Goal: Task Accomplishment & Management: Use online tool/utility

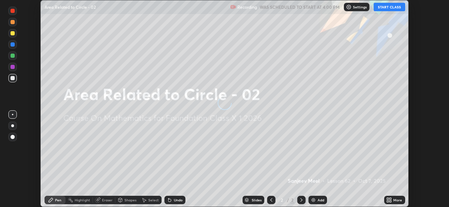
scroll to position [207, 448]
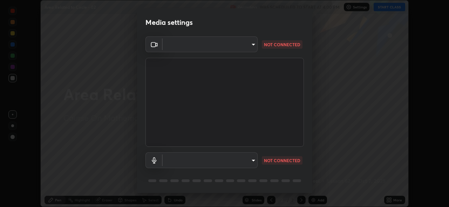
type input "8c17a5d152d90efee16c6d0123f72e1c8e3faabb66c5818a7671abbc9a97bc9a"
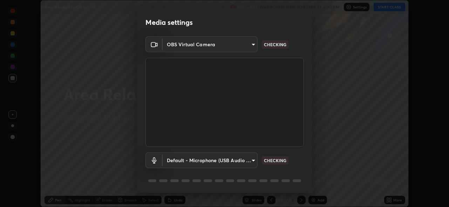
scroll to position [23, 0]
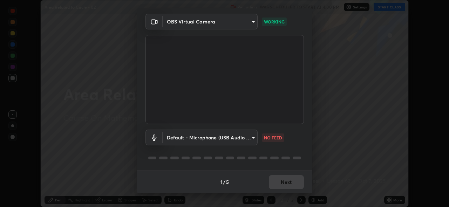
click at [252, 138] on body "Erase all Area Related to Circle - 02 Recording WAS SCHEDULED TO START AT 4:00 …" at bounding box center [224, 103] width 449 height 207
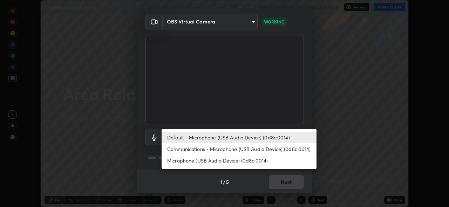
click at [226, 149] on li "Communications - Microphone (USB Audio Device) (0d8c:0014)" at bounding box center [238, 149] width 155 height 12
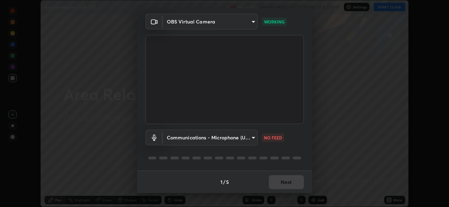
click at [213, 137] on body "Erase all Area Related to Circle - 02 Recording WAS SCHEDULED TO START AT 4:00 …" at bounding box center [224, 103] width 449 height 207
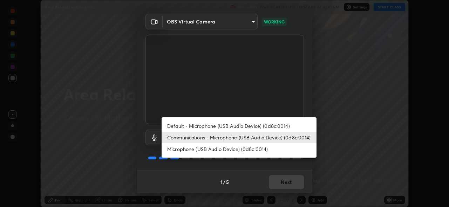
click at [204, 127] on li "Default - Microphone (USB Audio Device) (0d8c:0014)" at bounding box center [238, 126] width 155 height 12
type input "default"
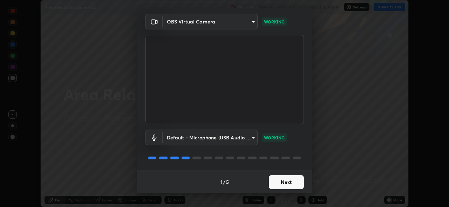
click at [287, 177] on button "Next" at bounding box center [286, 182] width 35 height 14
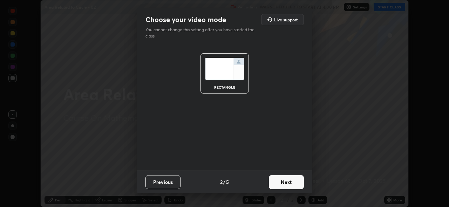
click at [289, 182] on button "Next" at bounding box center [286, 182] width 35 height 14
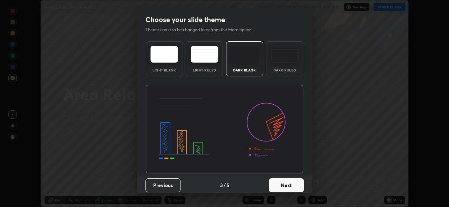
click at [291, 182] on button "Next" at bounding box center [286, 185] width 35 height 14
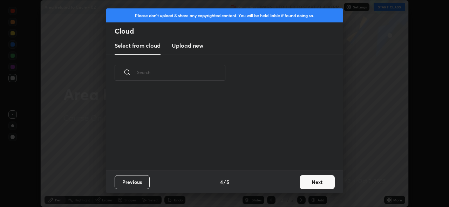
click at [309, 184] on button "Next" at bounding box center [316, 182] width 35 height 14
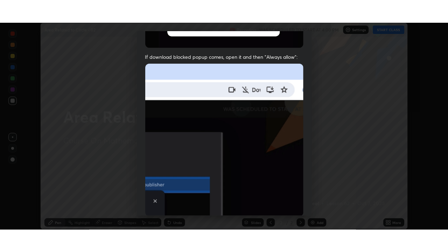
scroll to position [166, 0]
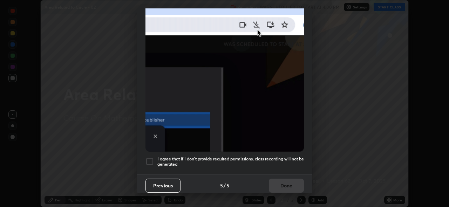
click at [287, 156] on h5 "I agree that if I don't provide required permissions, class recording will not …" at bounding box center [230, 161] width 146 height 11
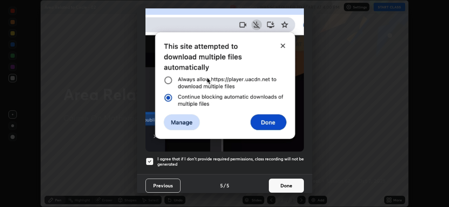
click at [290, 182] on button "Done" at bounding box center [286, 186] width 35 height 14
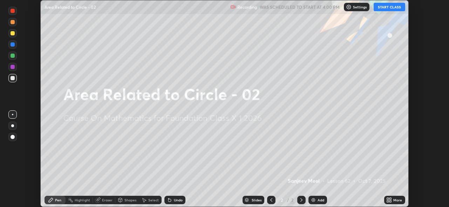
click at [394, 9] on button "START CLASS" at bounding box center [389, 7] width 32 height 8
click at [393, 199] on div "More" at bounding box center [394, 200] width 21 height 8
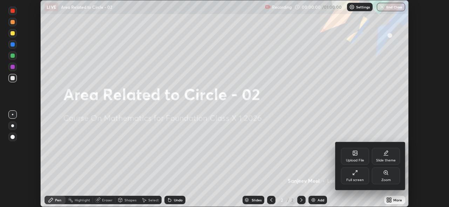
click at [358, 178] on div "Full screen" at bounding box center [355, 175] width 28 height 17
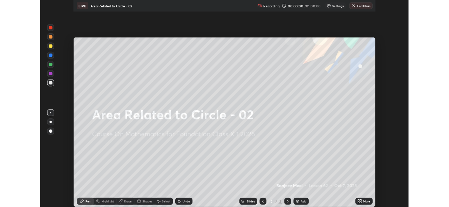
scroll to position [252, 448]
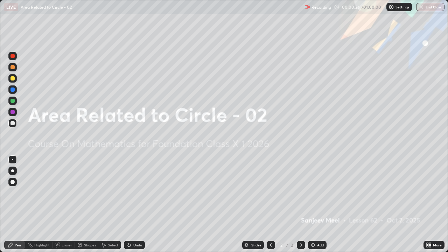
click at [432, 207] on icon at bounding box center [429, 245] width 6 height 6
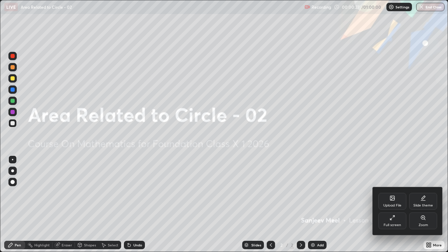
click at [389, 207] on div "Full screen" at bounding box center [393, 221] width 28 height 17
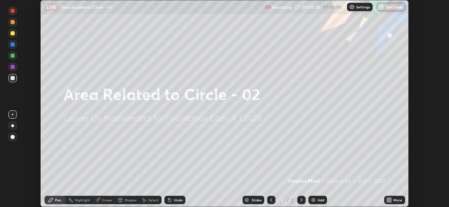
scroll to position [207, 449]
click at [391, 199] on icon at bounding box center [391, 199] width 2 height 2
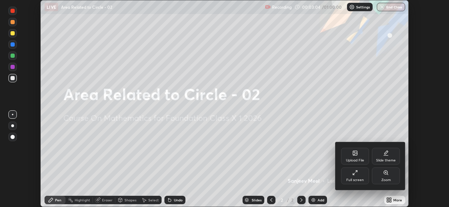
click at [357, 156] on div "Upload File" at bounding box center [355, 156] width 28 height 17
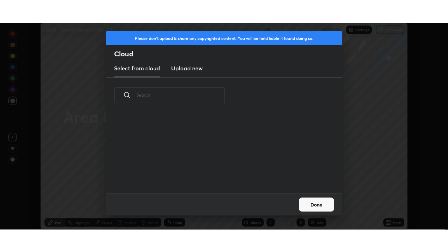
scroll to position [80, 225]
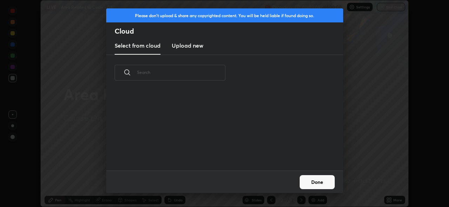
click at [198, 48] on h3 "Upload new" at bounding box center [188, 45] width 32 height 8
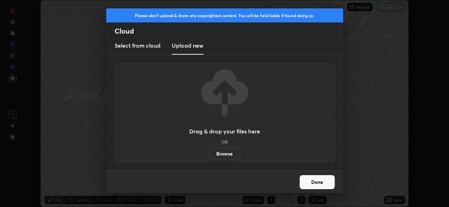
click at [217, 149] on label "Browse" at bounding box center [224, 153] width 31 height 11
click at [209, 149] on input "Browse" at bounding box center [209, 153] width 0 height 11
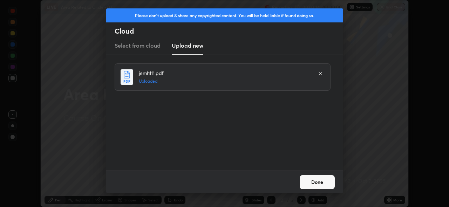
click at [316, 179] on button "Done" at bounding box center [316, 182] width 35 height 14
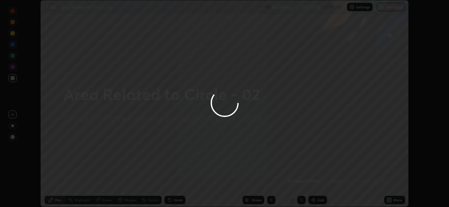
click at [319, 182] on div at bounding box center [224, 103] width 449 height 207
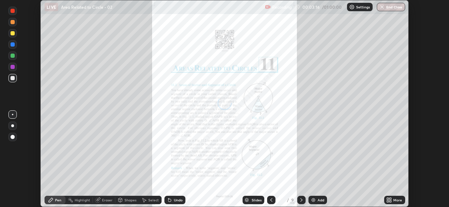
click at [392, 200] on icon at bounding box center [389, 200] width 6 height 6
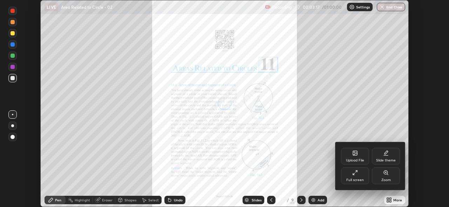
click at [357, 180] on div "Full screen" at bounding box center [355, 180] width 18 height 4
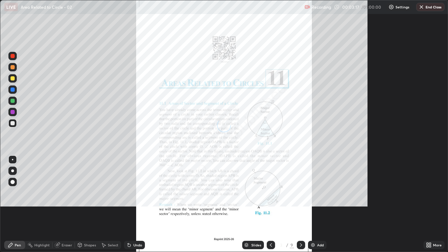
scroll to position [252, 448]
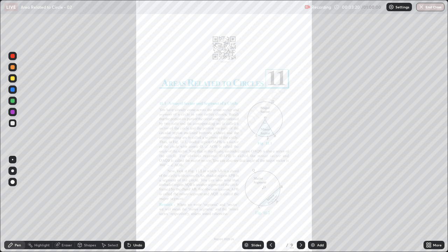
click at [270, 207] on icon at bounding box center [271, 245] width 6 height 6
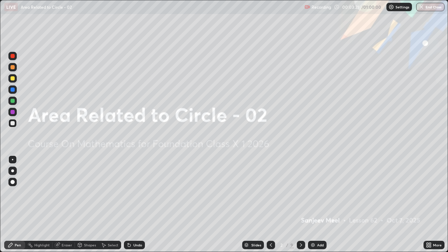
click at [317, 207] on div "Add" at bounding box center [320, 245] width 7 height 4
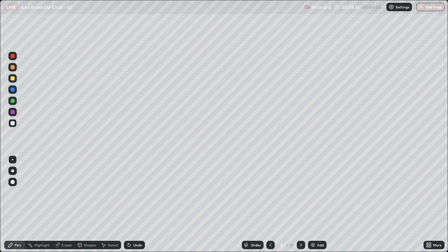
click at [133, 207] on div "Undo" at bounding box center [137, 245] width 9 height 4
click at [137, 207] on div "Undo" at bounding box center [134, 245] width 21 height 8
click at [67, 207] on div "Eraser" at bounding box center [67, 245] width 11 height 4
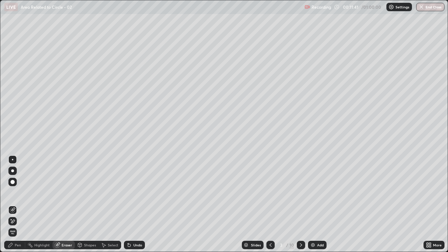
click at [15, 207] on div "Pen" at bounding box center [18, 245] width 6 height 4
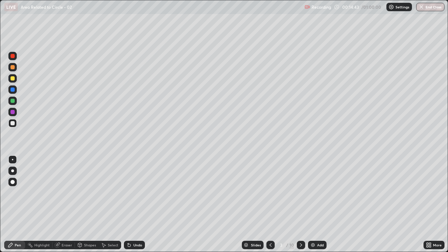
click at [138, 207] on div "Undo" at bounding box center [137, 245] width 9 height 4
click at [301, 207] on icon at bounding box center [301, 245] width 2 height 4
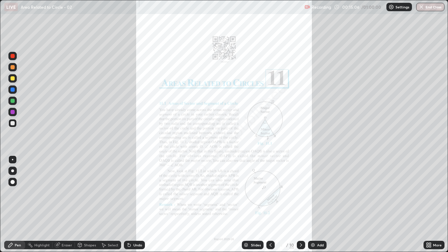
click at [270, 207] on icon at bounding box center [271, 245] width 2 height 4
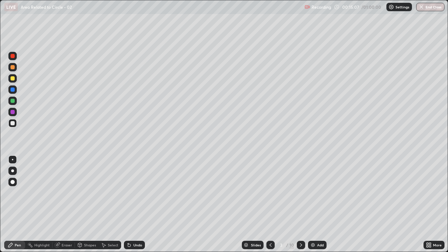
click at [314, 207] on img at bounding box center [313, 245] width 6 height 6
click at [14, 110] on div at bounding box center [12, 112] width 8 height 8
click at [85, 207] on div "Shapes" at bounding box center [90, 245] width 12 height 4
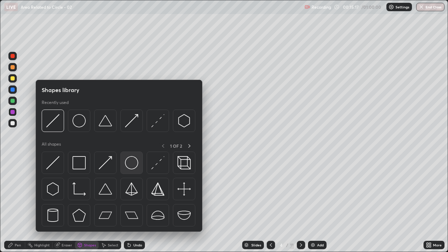
click at [130, 163] on img at bounding box center [131, 162] width 13 height 13
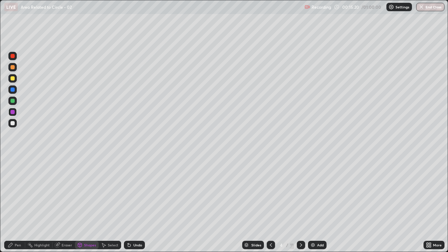
click at [20, 207] on div "Pen" at bounding box center [18, 245] width 6 height 4
click at [132, 207] on div "Undo" at bounding box center [134, 245] width 21 height 8
click at [133, 207] on div "Undo" at bounding box center [137, 245] width 9 height 4
click at [135, 207] on div "Undo" at bounding box center [137, 245] width 9 height 4
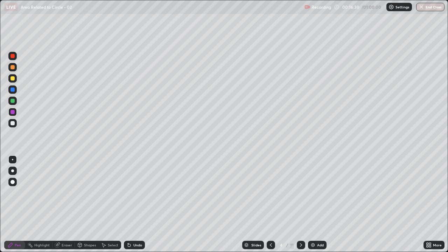
click at [136, 207] on div "Undo" at bounding box center [137, 245] width 9 height 4
click at [13, 123] on div at bounding box center [13, 123] width 4 height 4
click at [137, 207] on div "Undo" at bounding box center [137, 245] width 9 height 4
click at [140, 207] on div "Undo" at bounding box center [137, 245] width 9 height 4
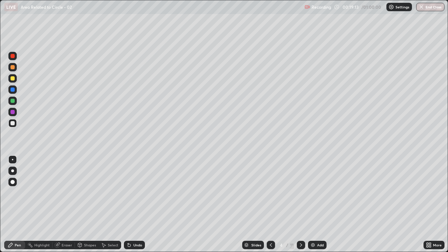
click at [140, 207] on div "Undo" at bounding box center [137, 245] width 9 height 4
click at [13, 100] on div at bounding box center [13, 101] width 4 height 4
click at [136, 207] on div "Undo" at bounding box center [134, 245] width 21 height 8
click at [16, 126] on div at bounding box center [12, 123] width 8 height 11
click at [13, 99] on div at bounding box center [13, 101] width 4 height 4
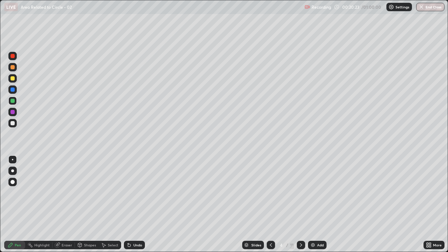
click at [12, 123] on div at bounding box center [13, 123] width 4 height 4
click at [131, 207] on icon at bounding box center [129, 245] width 6 height 6
click at [129, 207] on icon at bounding box center [129, 245] width 3 height 3
click at [133, 207] on div "Undo" at bounding box center [137, 245] width 9 height 4
click at [140, 207] on div "Undo" at bounding box center [134, 245] width 21 height 8
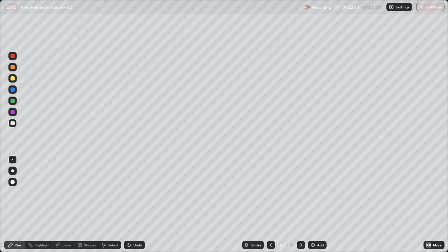
click at [134, 207] on div "Undo" at bounding box center [137, 245] width 9 height 4
click at [133, 207] on div "Undo" at bounding box center [137, 245] width 9 height 4
click at [300, 207] on icon at bounding box center [301, 245] width 6 height 6
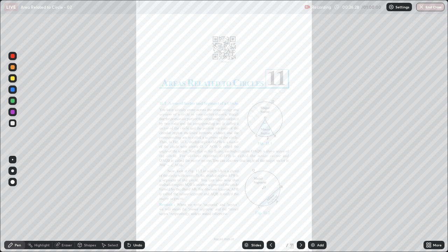
click at [297, 207] on div at bounding box center [301, 245] width 8 height 8
click at [301, 207] on icon at bounding box center [301, 245] width 6 height 6
click at [428, 207] on icon at bounding box center [428, 244] width 2 height 2
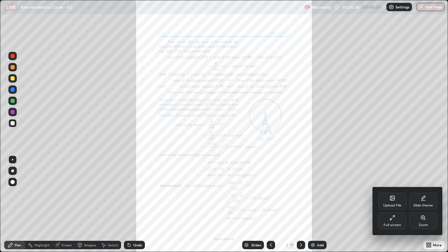
click at [420, 207] on div "Zoom" at bounding box center [423, 221] width 28 height 17
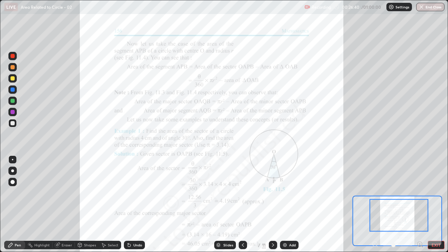
click at [420, 207] on icon at bounding box center [420, 244] width 2 height 0
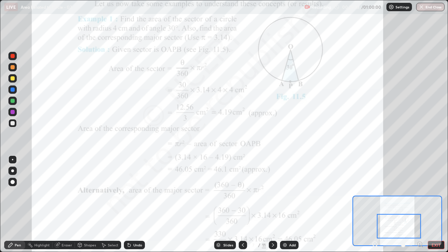
click at [15, 112] on div at bounding box center [12, 112] width 8 height 8
click at [135, 207] on div "Undo" at bounding box center [134, 245] width 21 height 8
click at [137, 207] on div "Undo" at bounding box center [137, 245] width 9 height 4
click at [140, 207] on div "Undo" at bounding box center [137, 245] width 9 height 4
click at [142, 207] on div "Undo" at bounding box center [134, 245] width 21 height 8
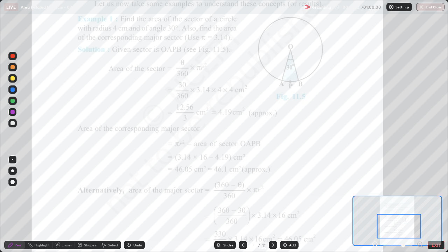
click at [273, 207] on icon at bounding box center [273, 245] width 6 height 6
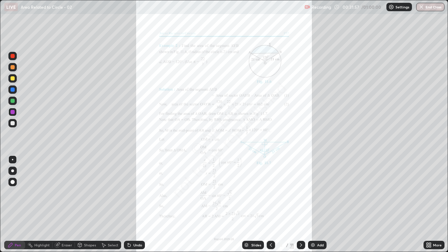
click at [430, 207] on icon at bounding box center [430, 247] width 2 height 2
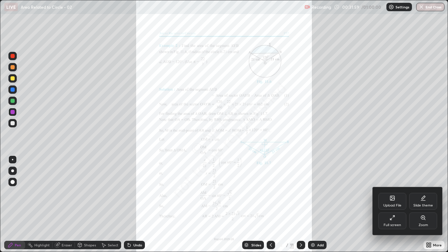
click at [423, 207] on icon at bounding box center [423, 218] width 4 height 4
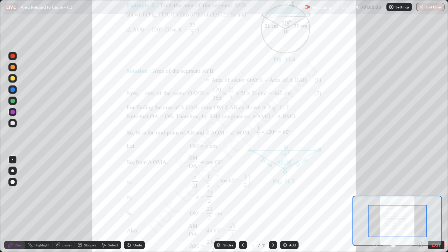
click at [420, 207] on icon at bounding box center [420, 244] width 2 height 0
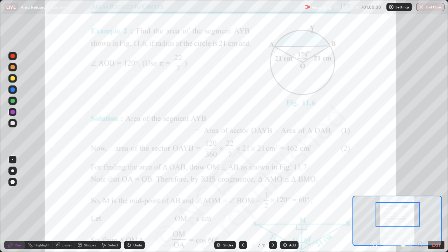
click at [131, 207] on div "Undo" at bounding box center [134, 245] width 21 height 8
click at [140, 207] on div "Undo" at bounding box center [137, 245] width 9 height 4
click at [139, 207] on div "Undo" at bounding box center [137, 245] width 9 height 4
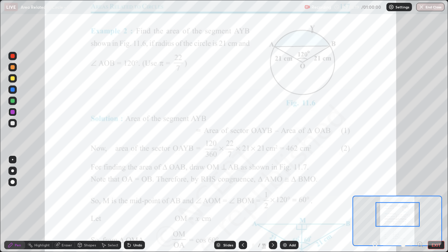
click at [141, 207] on div "Undo" at bounding box center [137, 245] width 9 height 4
click at [142, 207] on div "Undo" at bounding box center [134, 245] width 21 height 8
click at [137, 207] on div "Undo" at bounding box center [137, 245] width 9 height 4
click at [135, 207] on div "Undo" at bounding box center [134, 245] width 21 height 8
click at [12, 104] on div at bounding box center [12, 101] width 8 height 8
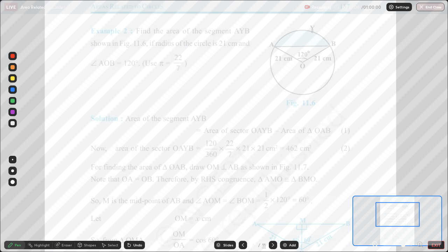
click at [12, 123] on div at bounding box center [13, 123] width 4 height 4
click at [14, 112] on div at bounding box center [13, 112] width 4 height 4
click at [133, 207] on div "Undo" at bounding box center [137, 245] width 9 height 4
click at [132, 207] on div "Undo" at bounding box center [134, 245] width 21 height 8
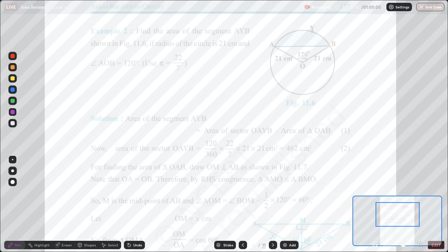
click at [132, 207] on div "Undo" at bounding box center [134, 245] width 21 height 8
click at [133, 207] on div "Undo" at bounding box center [137, 245] width 9 height 4
click at [133, 207] on div "Undo" at bounding box center [134, 245] width 21 height 8
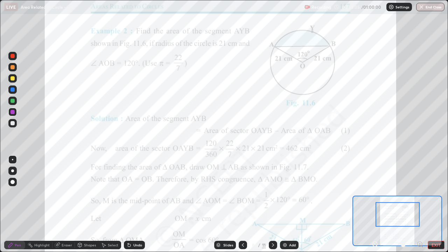
click at [135, 207] on div "Undo" at bounding box center [137, 245] width 9 height 4
click at [133, 207] on div "Undo" at bounding box center [134, 245] width 21 height 8
click at [135, 207] on div "Undo" at bounding box center [134, 245] width 21 height 8
click at [138, 207] on div "Undo" at bounding box center [137, 245] width 9 height 4
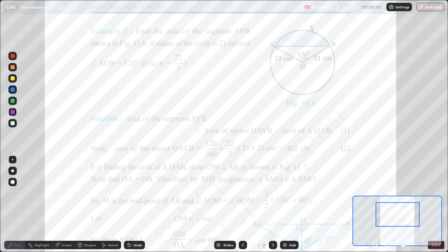
click at [139, 207] on div "Undo" at bounding box center [137, 245] width 9 height 4
click at [137, 207] on div "Undo" at bounding box center [137, 245] width 9 height 4
click at [290, 207] on div "Add" at bounding box center [292, 245] width 7 height 4
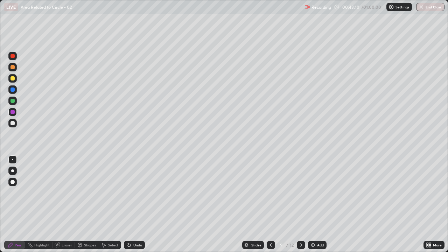
click at [84, 207] on div "Shapes" at bounding box center [90, 245] width 12 height 4
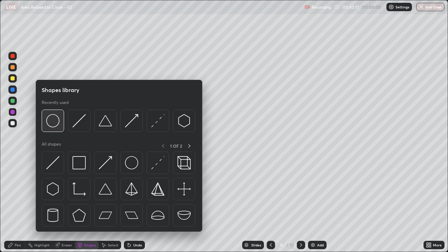
click at [57, 122] on img at bounding box center [52, 120] width 13 height 13
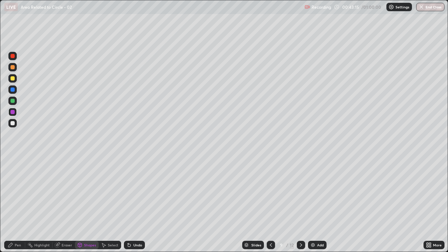
click at [86, 207] on div "Shapes" at bounding box center [90, 245] width 12 height 4
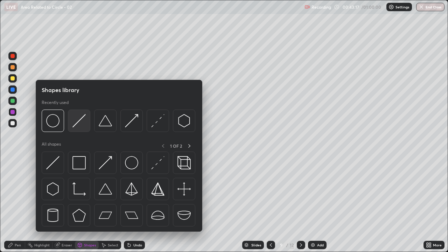
click at [80, 125] on img at bounding box center [79, 120] width 13 height 13
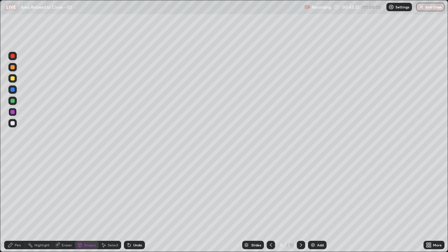
click at [137, 207] on div "Undo" at bounding box center [137, 245] width 9 height 4
click at [20, 207] on div "Pen" at bounding box center [18, 245] width 6 height 4
click at [80, 207] on icon at bounding box center [80, 246] width 0 height 2
click at [15, 207] on div "Pen" at bounding box center [18, 245] width 6 height 4
click at [137, 207] on div "Undo" at bounding box center [137, 245] width 9 height 4
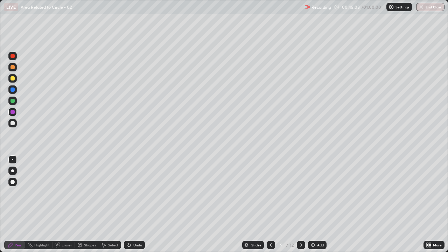
click at [12, 124] on div at bounding box center [13, 123] width 4 height 4
click at [133, 207] on div "Undo" at bounding box center [137, 245] width 9 height 4
click at [130, 207] on icon at bounding box center [129, 245] width 6 height 6
click at [128, 207] on icon at bounding box center [128, 243] width 1 height 1
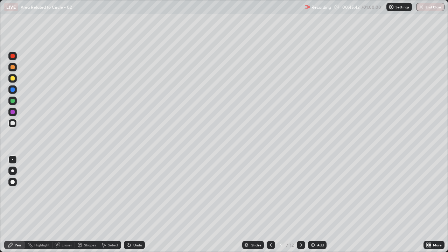
click at [128, 207] on icon at bounding box center [129, 245] width 3 height 3
click at [128, 207] on icon at bounding box center [128, 243] width 1 height 1
click at [129, 207] on icon at bounding box center [129, 245] width 3 height 3
click at [128, 207] on icon at bounding box center [129, 245] width 3 height 3
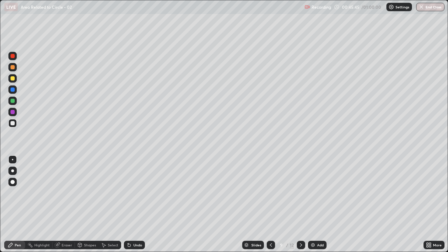
click at [128, 207] on icon at bounding box center [129, 245] width 3 height 3
click at [129, 207] on icon at bounding box center [129, 245] width 3 height 3
click at [131, 207] on icon at bounding box center [129, 245] width 6 height 6
click at [130, 207] on icon at bounding box center [129, 245] width 6 height 6
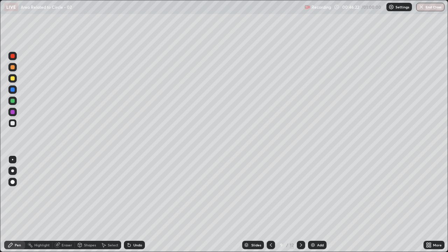
click at [136, 207] on div "Undo" at bounding box center [137, 245] width 9 height 4
click at [134, 207] on div "Undo" at bounding box center [137, 245] width 9 height 4
click at [132, 207] on div "Undo" at bounding box center [134, 245] width 21 height 8
click at [133, 207] on div "Undo" at bounding box center [137, 245] width 9 height 4
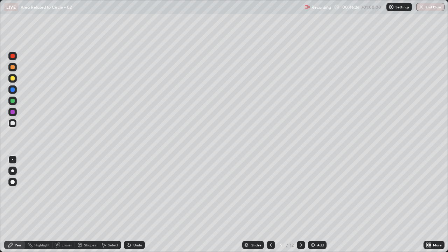
click at [133, 207] on div "Undo" at bounding box center [134, 245] width 21 height 8
click at [135, 207] on div "Undo" at bounding box center [137, 245] width 9 height 4
click at [132, 207] on div "Undo" at bounding box center [134, 245] width 21 height 8
click at [131, 207] on div "Undo" at bounding box center [134, 245] width 21 height 8
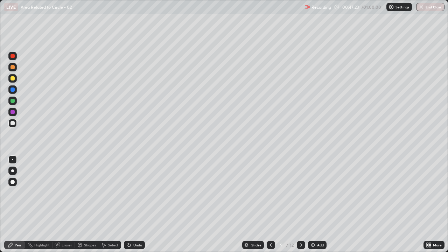
click at [141, 207] on div "Undo" at bounding box center [137, 245] width 9 height 4
click at [128, 207] on icon at bounding box center [128, 243] width 1 height 1
click at [128, 207] on icon at bounding box center [129, 245] width 3 height 3
click at [135, 207] on div "Undo" at bounding box center [137, 245] width 9 height 4
click at [137, 207] on div "Undo" at bounding box center [134, 245] width 21 height 8
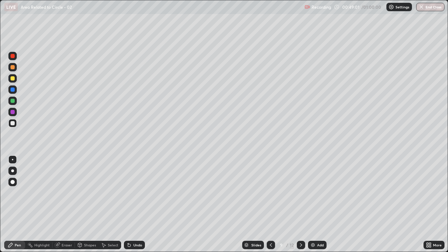
click at [131, 207] on div "Undo" at bounding box center [134, 245] width 21 height 8
click at [133, 207] on div "Undo" at bounding box center [137, 245] width 9 height 4
click at [134, 207] on div "Undo" at bounding box center [137, 245] width 9 height 4
click at [136, 207] on div "Undo" at bounding box center [137, 245] width 9 height 4
click at [135, 207] on div "Undo" at bounding box center [137, 245] width 9 height 4
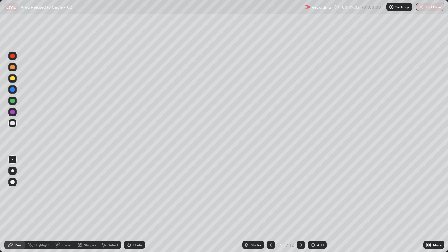
click at [135, 207] on div "Undo" at bounding box center [137, 245] width 9 height 4
click at [134, 207] on div "Undo" at bounding box center [137, 245] width 9 height 4
click at [133, 207] on div "Undo" at bounding box center [137, 245] width 9 height 4
click at [132, 207] on div "Undo" at bounding box center [134, 245] width 21 height 8
click at [131, 207] on div "Undo" at bounding box center [134, 245] width 21 height 8
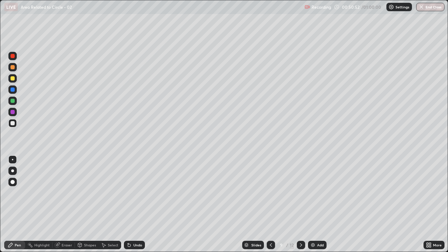
click at [129, 207] on icon at bounding box center [129, 245] width 6 height 6
click at [135, 207] on div "Undo" at bounding box center [137, 245] width 9 height 4
click at [130, 207] on icon at bounding box center [129, 245] width 6 height 6
click at [129, 207] on icon at bounding box center [129, 245] width 3 height 3
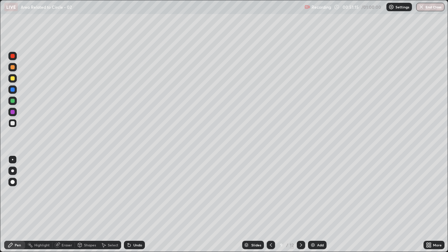
click at [136, 207] on div "Undo" at bounding box center [137, 245] width 9 height 4
click at [130, 207] on icon at bounding box center [129, 245] width 6 height 6
click at [136, 207] on div "Undo" at bounding box center [137, 245] width 9 height 4
click at [427, 4] on button "End Class" at bounding box center [430, 7] width 28 height 8
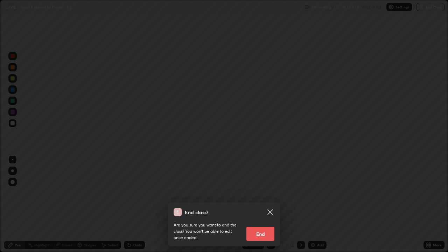
click at [263, 207] on button "End" at bounding box center [261, 234] width 28 height 14
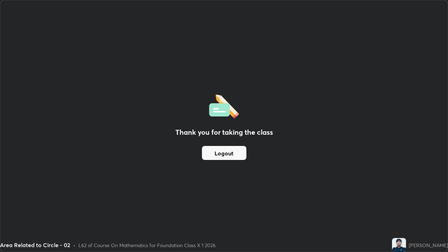
click at [227, 153] on button "Logout" at bounding box center [224, 153] width 44 height 14
click at [226, 153] on button "Logout" at bounding box center [224, 153] width 44 height 14
click at [224, 156] on button "Logout" at bounding box center [224, 153] width 44 height 14
